Goal: Navigation & Orientation: Go to known website

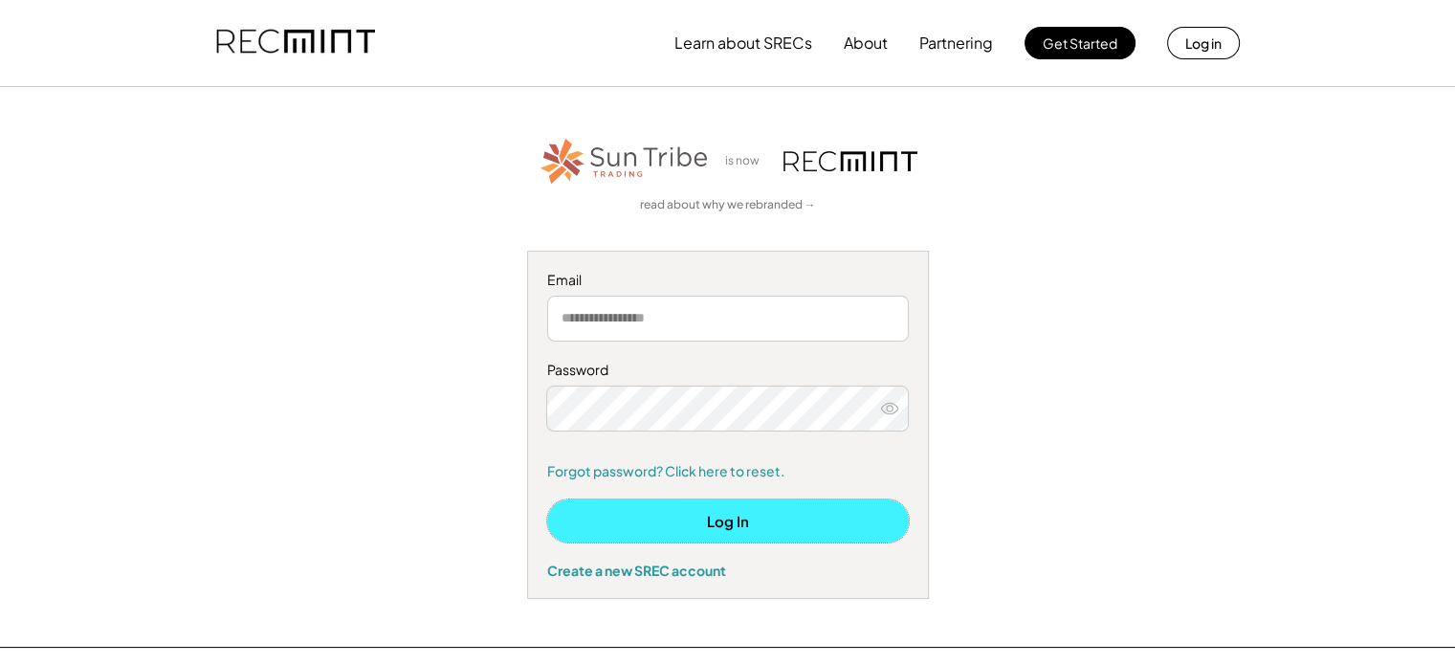
click at [717, 521] on button "Log In" at bounding box center [728, 520] width 362 height 43
